Goal: Navigation & Orientation: Find specific page/section

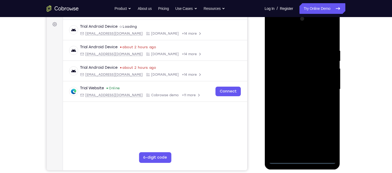
click at [303, 161] on div at bounding box center [302, 89] width 67 height 149
click at [325, 135] on div at bounding box center [302, 89] width 67 height 149
click at [273, 27] on div at bounding box center [302, 89] width 67 height 149
click at [326, 89] on div at bounding box center [302, 89] width 67 height 149
click at [299, 100] on div at bounding box center [302, 89] width 67 height 149
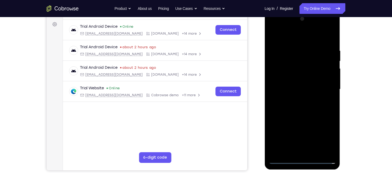
click at [290, 84] on div at bounding box center [302, 89] width 67 height 149
click at [281, 74] on div at bounding box center [302, 89] width 67 height 149
click at [301, 88] on div at bounding box center [302, 89] width 67 height 149
click at [298, 108] on div at bounding box center [302, 89] width 67 height 149
click at [310, 106] on div at bounding box center [302, 89] width 67 height 149
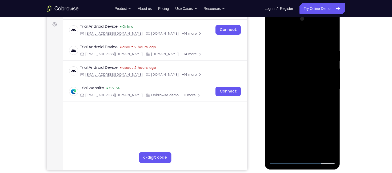
click at [329, 44] on div at bounding box center [302, 89] width 67 height 149
click at [293, 48] on div at bounding box center [302, 89] width 67 height 149
click at [330, 99] on div at bounding box center [302, 89] width 67 height 149
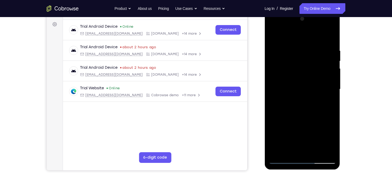
click at [330, 99] on div at bounding box center [302, 89] width 67 height 149
click at [316, 104] on div at bounding box center [302, 89] width 67 height 149
click at [279, 112] on div at bounding box center [302, 89] width 67 height 149
click at [329, 119] on div at bounding box center [302, 89] width 67 height 149
click at [329, 118] on div at bounding box center [302, 89] width 67 height 149
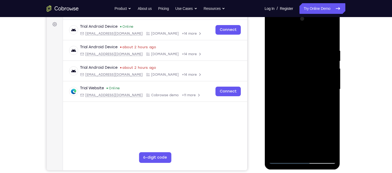
click at [274, 89] on div at bounding box center [302, 89] width 67 height 149
drag, startPoint x: 321, startPoint y: 110, endPoint x: 299, endPoint y: 128, distance: 28.4
click at [299, 128] on div at bounding box center [302, 89] width 67 height 149
click at [280, 116] on div at bounding box center [302, 89] width 67 height 149
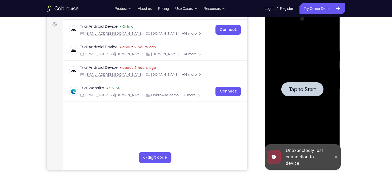
click at [304, 97] on div at bounding box center [302, 89] width 67 height 149
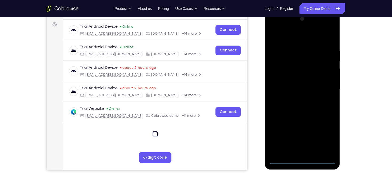
scroll to position [104, 0]
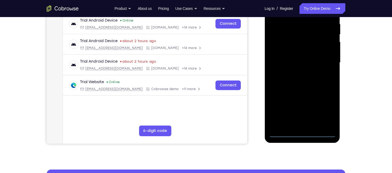
click at [301, 133] on div at bounding box center [302, 62] width 67 height 149
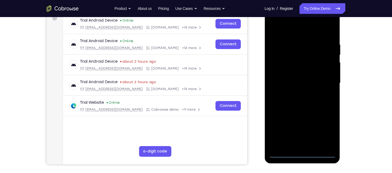
scroll to position [83, 0]
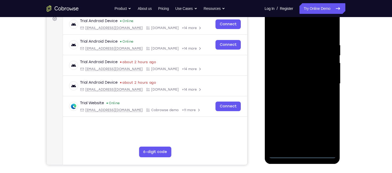
click at [326, 129] on div at bounding box center [302, 83] width 67 height 149
click at [272, 20] on div at bounding box center [302, 83] width 67 height 149
click at [325, 78] on div at bounding box center [302, 83] width 67 height 149
click at [298, 94] on div at bounding box center [302, 83] width 67 height 149
click at [284, 80] on div at bounding box center [302, 83] width 67 height 149
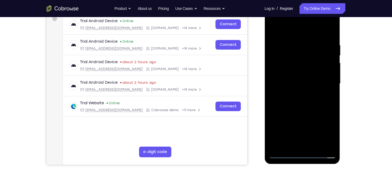
click at [291, 75] on div at bounding box center [302, 83] width 67 height 149
click at [304, 85] on div at bounding box center [302, 83] width 67 height 149
click at [302, 102] on div at bounding box center [302, 83] width 67 height 149
click at [304, 99] on div at bounding box center [302, 83] width 67 height 149
click at [328, 38] on div at bounding box center [302, 83] width 67 height 149
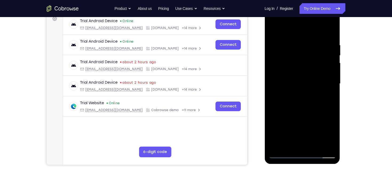
click at [332, 37] on div at bounding box center [302, 83] width 67 height 149
click at [292, 40] on div at bounding box center [302, 83] width 67 height 149
click at [329, 72] on div at bounding box center [302, 83] width 67 height 149
click at [329, 34] on div at bounding box center [302, 83] width 67 height 149
click at [288, 146] on div at bounding box center [302, 83] width 67 height 149
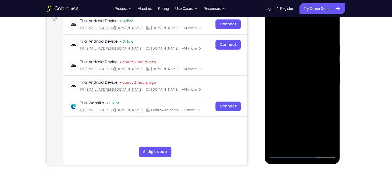
click at [284, 29] on div at bounding box center [302, 83] width 67 height 149
click at [283, 69] on div at bounding box center [302, 83] width 67 height 149
click at [303, 101] on div at bounding box center [302, 83] width 67 height 149
drag, startPoint x: 296, startPoint y: 106, endPoint x: 304, endPoint y: 56, distance: 51.4
click at [304, 56] on div at bounding box center [302, 83] width 67 height 149
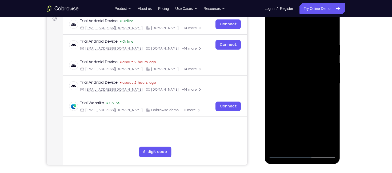
drag, startPoint x: 299, startPoint y: 100, endPoint x: 305, endPoint y: 50, distance: 50.8
click at [305, 50] on div at bounding box center [302, 83] width 67 height 149
drag, startPoint x: 293, startPoint y: 121, endPoint x: 301, endPoint y: 59, distance: 62.4
click at [301, 59] on div at bounding box center [302, 83] width 67 height 149
drag, startPoint x: 295, startPoint y: 101, endPoint x: 301, endPoint y: 44, distance: 56.9
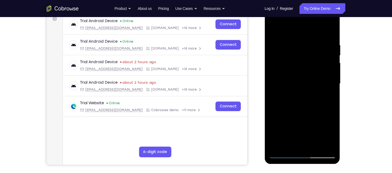
click at [301, 44] on div at bounding box center [302, 83] width 67 height 149
drag, startPoint x: 291, startPoint y: 115, endPoint x: 299, endPoint y: 58, distance: 57.4
click at [299, 58] on div at bounding box center [302, 83] width 67 height 149
drag, startPoint x: 295, startPoint y: 110, endPoint x: 304, endPoint y: 58, distance: 53.4
click at [304, 58] on div at bounding box center [302, 83] width 67 height 149
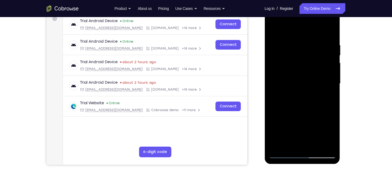
drag, startPoint x: 297, startPoint y: 108, endPoint x: 303, endPoint y: 56, distance: 52.1
click at [303, 56] on div at bounding box center [302, 83] width 67 height 149
drag, startPoint x: 296, startPoint y: 121, endPoint x: 302, endPoint y: 67, distance: 54.0
click at [302, 67] on div at bounding box center [302, 83] width 67 height 149
drag, startPoint x: 295, startPoint y: 109, endPoint x: 305, endPoint y: 31, distance: 77.8
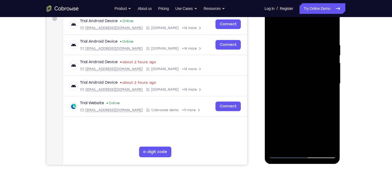
click at [305, 31] on div at bounding box center [302, 83] width 67 height 149
drag, startPoint x: 295, startPoint y: 114, endPoint x: 307, endPoint y: 56, distance: 59.8
click at [307, 56] on div at bounding box center [302, 83] width 67 height 149
drag, startPoint x: 297, startPoint y: 120, endPoint x: 308, endPoint y: 60, distance: 60.8
click at [308, 60] on div at bounding box center [302, 83] width 67 height 149
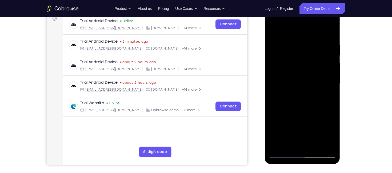
drag, startPoint x: 295, startPoint y: 125, endPoint x: 305, endPoint y: 66, distance: 60.0
click at [305, 66] on div at bounding box center [302, 83] width 67 height 149
drag, startPoint x: 297, startPoint y: 126, endPoint x: 303, endPoint y: 77, distance: 50.0
click at [303, 77] on div at bounding box center [302, 83] width 67 height 149
click at [291, 101] on div at bounding box center [302, 83] width 67 height 149
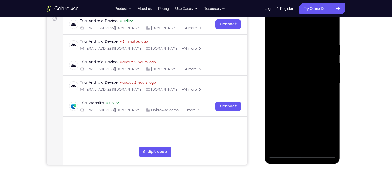
click at [275, 31] on div at bounding box center [302, 83] width 67 height 149
drag, startPoint x: 293, startPoint y: 103, endPoint x: 289, endPoint y: 141, distance: 38.7
click at [289, 141] on div at bounding box center [302, 83] width 67 height 149
click at [306, 37] on div at bounding box center [302, 83] width 67 height 149
drag, startPoint x: 293, startPoint y: 70, endPoint x: 298, endPoint y: 36, distance: 34.3
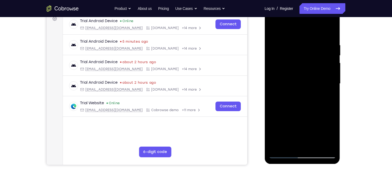
click at [298, 36] on div at bounding box center [302, 83] width 67 height 149
drag, startPoint x: 293, startPoint y: 65, endPoint x: 300, endPoint y: 33, distance: 32.8
click at [300, 33] on div at bounding box center [302, 83] width 67 height 149
drag, startPoint x: 293, startPoint y: 72, endPoint x: 299, endPoint y: 35, distance: 38.0
click at [299, 35] on div at bounding box center [302, 83] width 67 height 149
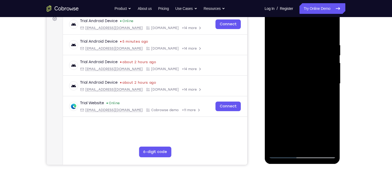
drag, startPoint x: 292, startPoint y: 73, endPoint x: 299, endPoint y: 121, distance: 48.5
click at [299, 121] on div at bounding box center [302, 83] width 67 height 149
drag, startPoint x: 294, startPoint y: 66, endPoint x: 296, endPoint y: 35, distance: 31.1
click at [296, 35] on div at bounding box center [302, 83] width 67 height 149
drag, startPoint x: 294, startPoint y: 73, endPoint x: 302, endPoint y: 28, distance: 45.8
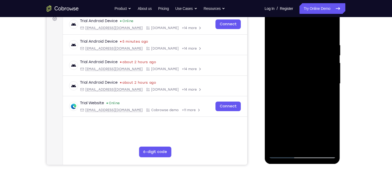
click at [302, 28] on div at bounding box center [302, 83] width 67 height 149
drag, startPoint x: 297, startPoint y: 59, endPoint x: 306, endPoint y: 19, distance: 40.5
click at [306, 19] on div at bounding box center [302, 83] width 67 height 149
drag, startPoint x: 302, startPoint y: 47, endPoint x: 296, endPoint y: 105, distance: 58.7
click at [296, 105] on div at bounding box center [302, 83] width 67 height 149
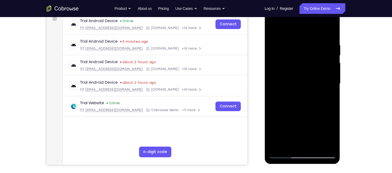
click at [284, 74] on div at bounding box center [302, 83] width 67 height 149
click at [273, 28] on div at bounding box center [302, 83] width 67 height 149
click at [284, 37] on div at bounding box center [302, 83] width 67 height 149
click at [284, 54] on div at bounding box center [302, 83] width 67 height 149
click at [278, 42] on div at bounding box center [302, 83] width 67 height 149
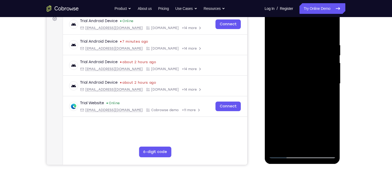
click at [329, 73] on div at bounding box center [302, 83] width 67 height 149
click at [276, 43] on div at bounding box center [302, 83] width 67 height 149
click at [330, 33] on div at bounding box center [302, 83] width 67 height 149
click at [274, 29] on div at bounding box center [302, 83] width 67 height 149
click at [284, 37] on div at bounding box center [302, 83] width 67 height 149
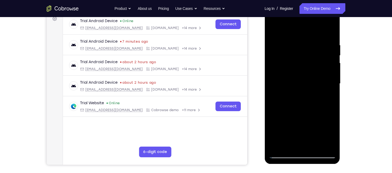
click at [289, 46] on div at bounding box center [302, 83] width 67 height 149
click at [279, 119] on div at bounding box center [302, 83] width 67 height 149
click at [332, 87] on div at bounding box center [302, 83] width 67 height 149
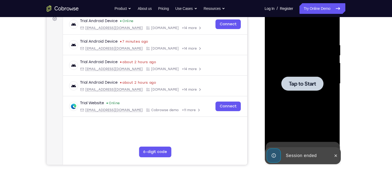
click at [309, 89] on div at bounding box center [302, 84] width 42 height 14
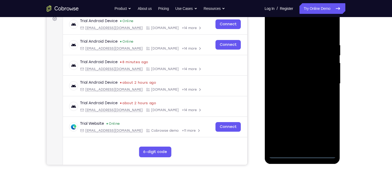
click at [299, 155] on div at bounding box center [302, 83] width 67 height 149
click at [294, 143] on div at bounding box center [302, 83] width 67 height 149
click at [304, 88] on div at bounding box center [302, 83] width 67 height 149
click at [300, 152] on div at bounding box center [302, 83] width 67 height 149
click at [302, 154] on div at bounding box center [302, 83] width 67 height 149
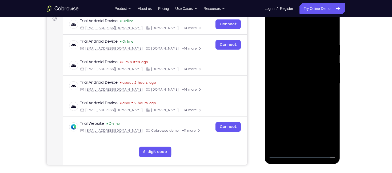
click at [327, 132] on div at bounding box center [302, 83] width 67 height 149
click at [274, 22] on div at bounding box center [302, 83] width 67 height 149
click at [325, 83] on div at bounding box center [302, 83] width 67 height 149
click at [301, 95] on div at bounding box center [302, 83] width 67 height 149
click at [289, 75] on div at bounding box center [302, 83] width 67 height 149
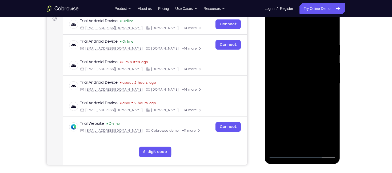
click at [284, 71] on div at bounding box center [302, 83] width 67 height 149
click at [290, 84] on div at bounding box center [302, 83] width 67 height 149
click at [303, 107] on div at bounding box center [302, 83] width 67 height 149
click at [291, 146] on div at bounding box center [302, 83] width 67 height 149
drag, startPoint x: 298, startPoint y: 33, endPoint x: 296, endPoint y: 1, distance: 32.3
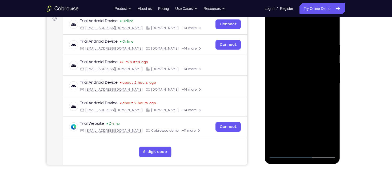
click at [296, 5] on html "Online web based iOS Simulators and Android Emulators. Run iPhone, iPad, Mobile…" at bounding box center [303, 85] width 76 height 160
click at [293, 29] on div at bounding box center [302, 83] width 67 height 149
click at [275, 47] on div at bounding box center [302, 83] width 67 height 149
click at [301, 103] on div at bounding box center [302, 83] width 67 height 149
click at [299, 37] on div at bounding box center [302, 83] width 67 height 149
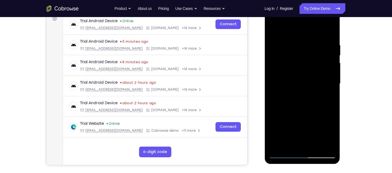
click at [284, 48] on div at bounding box center [302, 83] width 67 height 149
click at [280, 45] on div at bounding box center [302, 83] width 67 height 149
drag, startPoint x: 328, startPoint y: 85, endPoint x: 285, endPoint y: 85, distance: 43.0
click at [285, 85] on div at bounding box center [302, 83] width 67 height 149
click at [280, 45] on div at bounding box center [302, 83] width 67 height 149
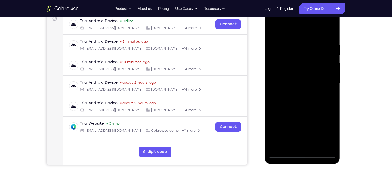
click at [330, 32] on div at bounding box center [302, 83] width 67 height 149
click at [278, 124] on div at bounding box center [302, 83] width 67 height 149
click at [332, 86] on div at bounding box center [302, 83] width 67 height 149
click at [272, 88] on div at bounding box center [302, 83] width 67 height 149
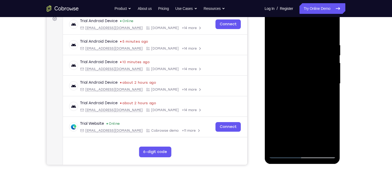
click at [275, 29] on div at bounding box center [302, 83] width 67 height 149
click at [284, 37] on div at bounding box center [302, 83] width 67 height 149
click at [285, 46] on div at bounding box center [302, 83] width 67 height 149
click at [274, 28] on div at bounding box center [302, 83] width 67 height 149
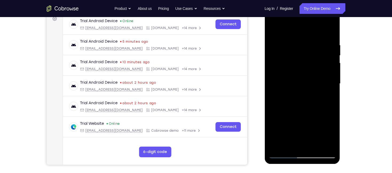
click at [282, 36] on div at bounding box center [302, 83] width 67 height 149
click at [281, 56] on div at bounding box center [302, 83] width 67 height 149
click at [273, 31] on div at bounding box center [302, 83] width 67 height 149
click at [281, 36] on div at bounding box center [302, 83] width 67 height 149
click at [284, 47] on div at bounding box center [302, 83] width 67 height 149
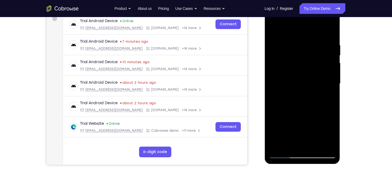
click at [274, 32] on div at bounding box center [302, 83] width 67 height 149
click at [283, 36] on div at bounding box center [302, 83] width 67 height 149
click at [282, 64] on div at bounding box center [302, 83] width 67 height 149
click at [274, 31] on div at bounding box center [302, 83] width 67 height 149
click at [285, 38] on div at bounding box center [302, 83] width 67 height 149
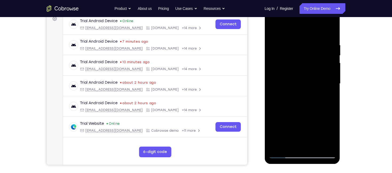
click at [283, 45] on div at bounding box center [302, 83] width 67 height 149
click at [274, 30] on div at bounding box center [302, 83] width 67 height 149
click at [282, 37] on div at bounding box center [302, 83] width 67 height 149
click at [287, 85] on div at bounding box center [302, 83] width 67 height 149
drag, startPoint x: 288, startPoint y: 96, endPoint x: 295, endPoint y: 73, distance: 23.8
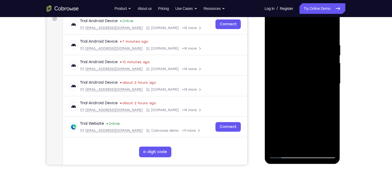
click at [295, 73] on div at bounding box center [302, 83] width 67 height 149
click at [284, 101] on div at bounding box center [302, 83] width 67 height 149
click at [274, 29] on div at bounding box center [302, 83] width 67 height 149
drag, startPoint x: 308, startPoint y: 69, endPoint x: 304, endPoint y: 95, distance: 25.6
click at [304, 95] on div at bounding box center [302, 83] width 67 height 149
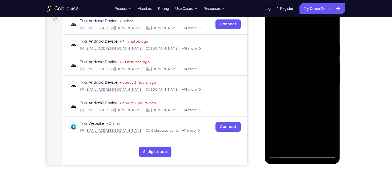
click at [279, 43] on div at bounding box center [302, 83] width 67 height 149
click at [329, 33] on div at bounding box center [302, 83] width 67 height 149
click at [273, 29] on div at bounding box center [302, 83] width 67 height 149
click at [287, 38] on div at bounding box center [302, 83] width 67 height 149
click at [281, 55] on div at bounding box center [302, 83] width 67 height 149
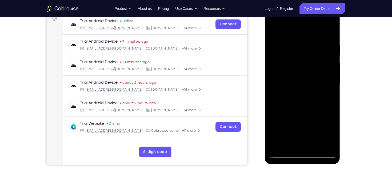
click at [273, 32] on div at bounding box center [302, 83] width 67 height 149
click at [306, 38] on div at bounding box center [302, 83] width 67 height 149
click at [292, 48] on div at bounding box center [302, 83] width 67 height 149
click at [283, 46] on div at bounding box center [302, 83] width 67 height 149
click at [273, 26] on div at bounding box center [302, 83] width 67 height 149
